Goal: Find specific page/section: Find specific page/section

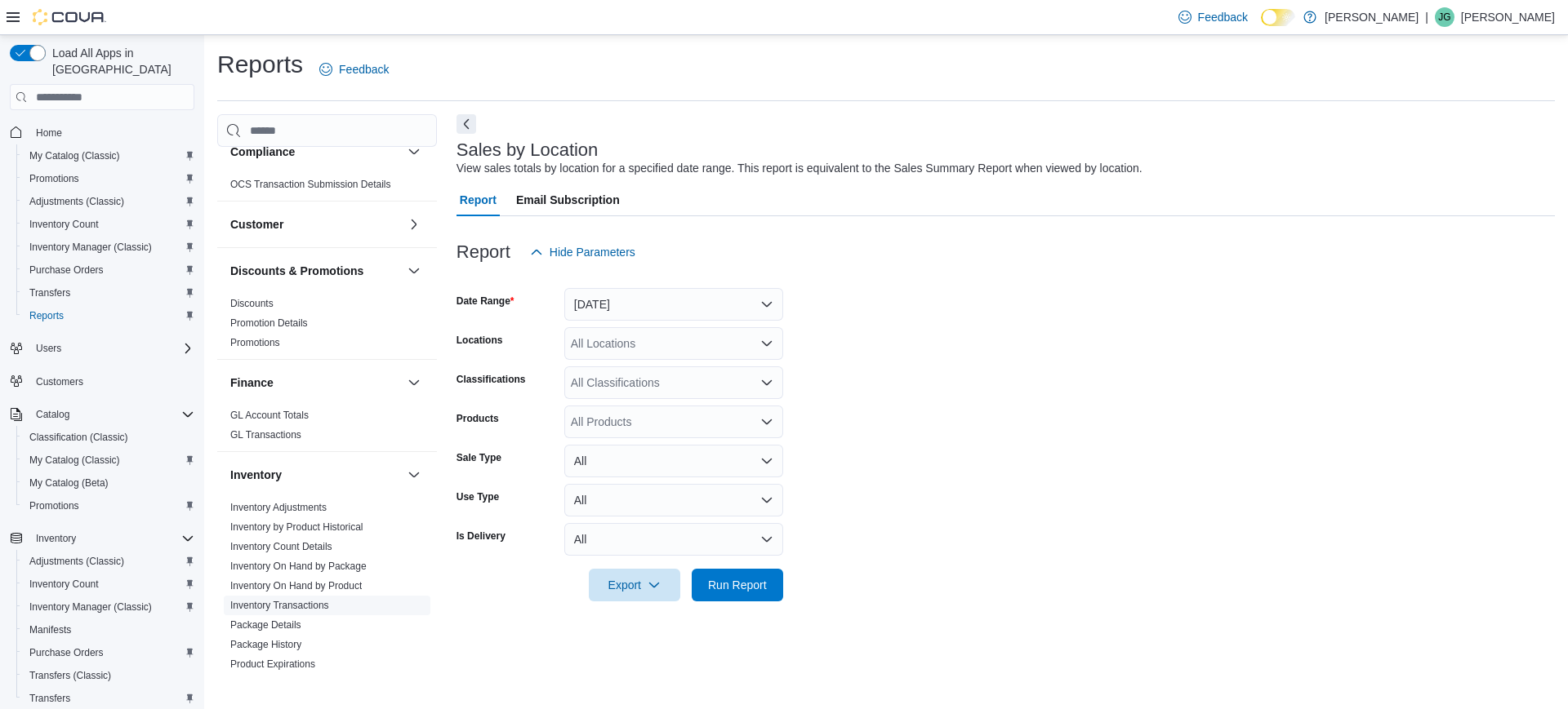
scroll to position [408, 0]
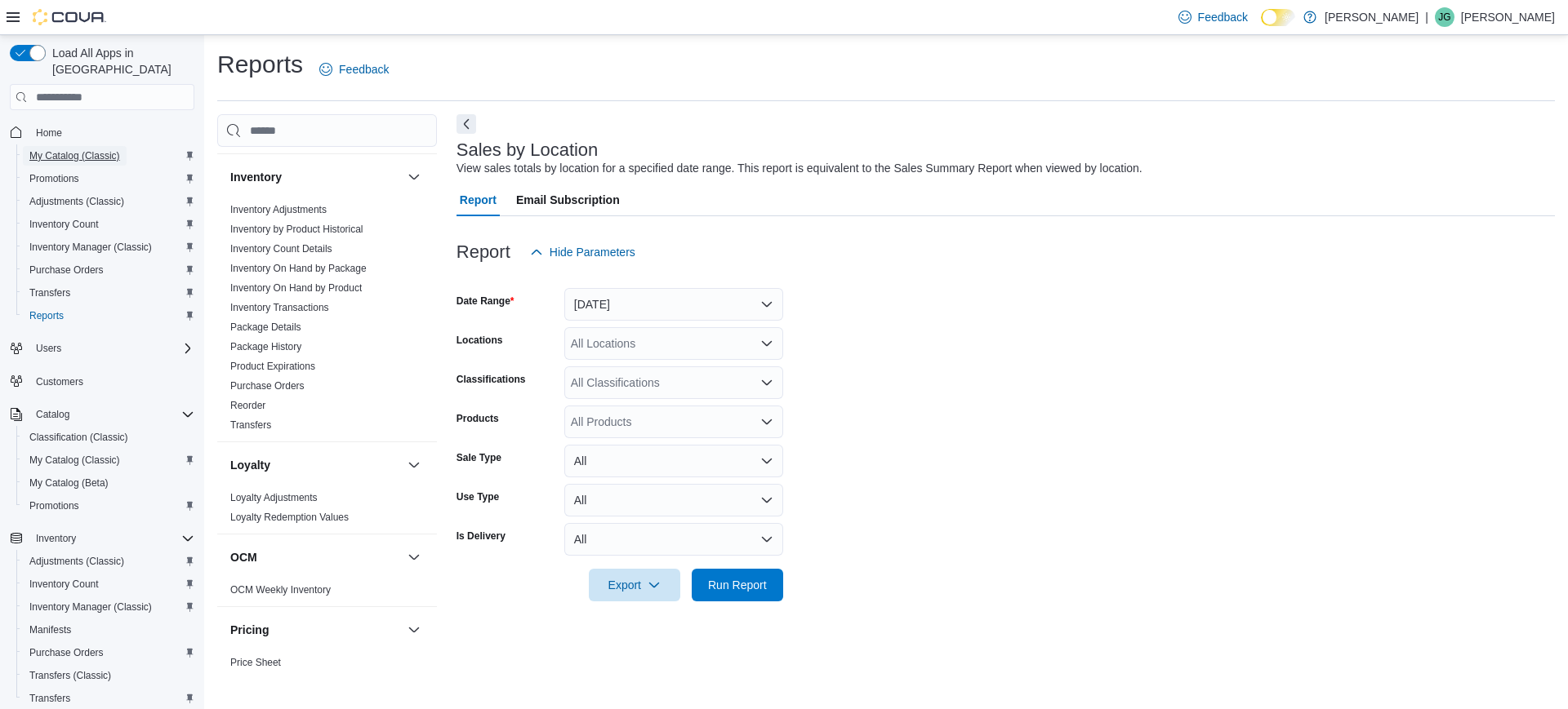
click at [105, 150] on span "My Catalog (Classic)" at bounding box center [74, 156] width 91 height 13
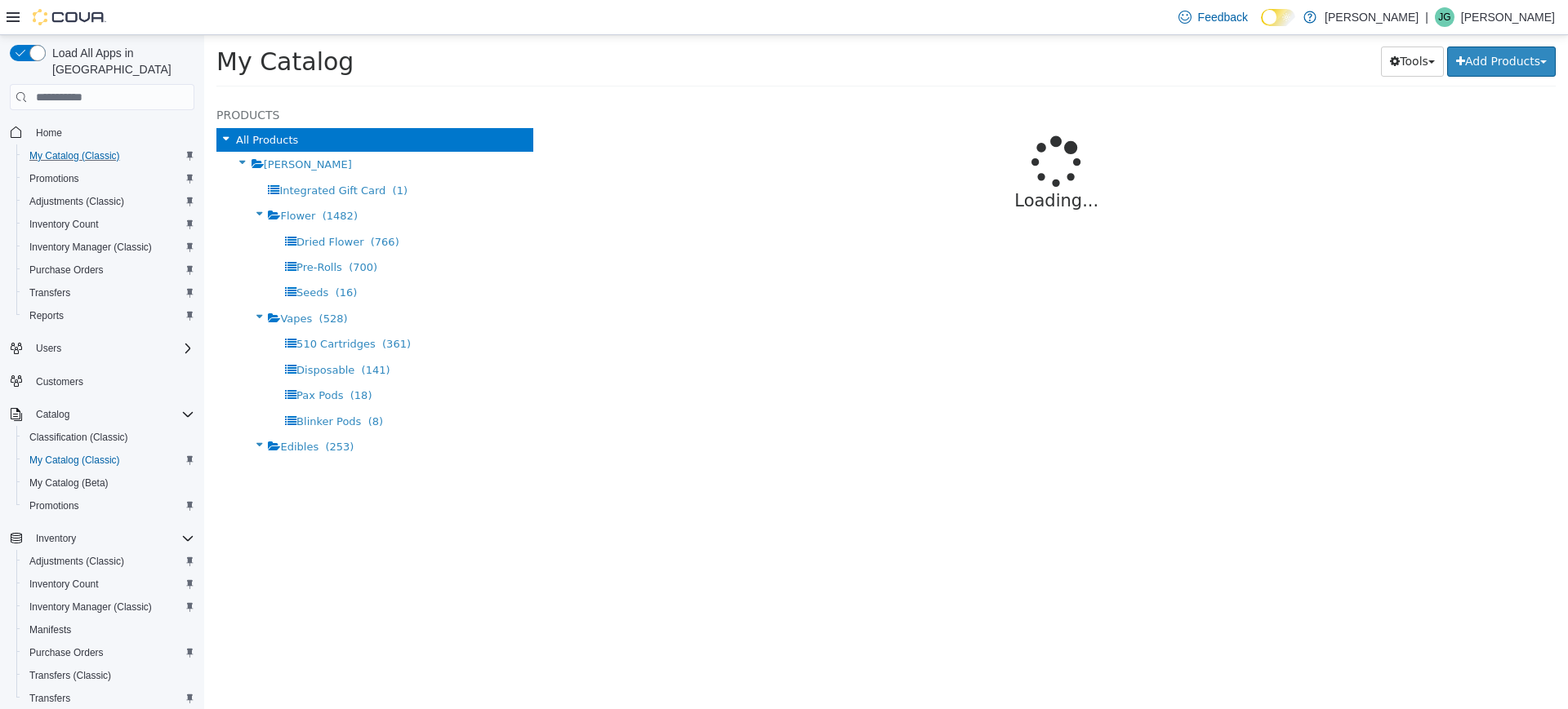
select select "**********"
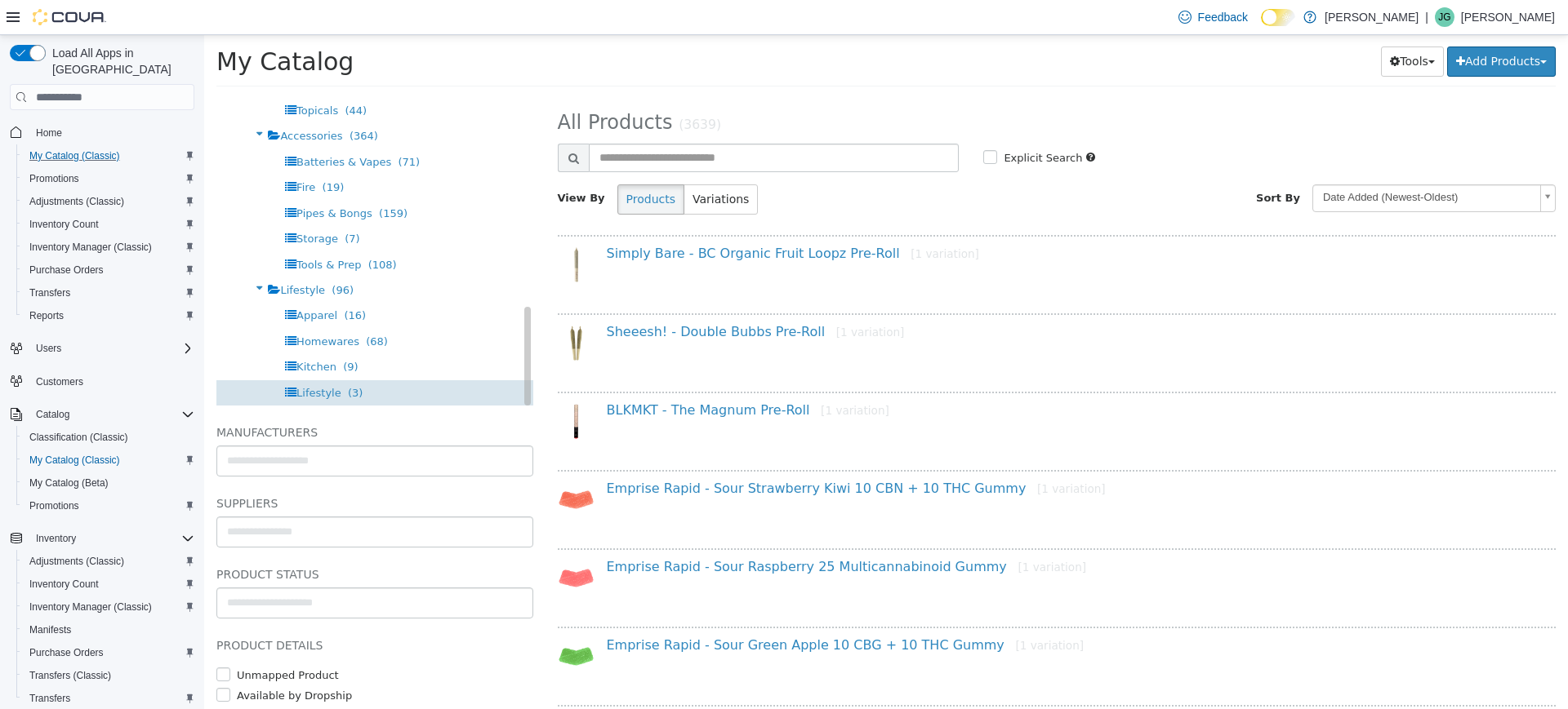
scroll to position [93, 0]
